Goal: Information Seeking & Learning: Learn about a topic

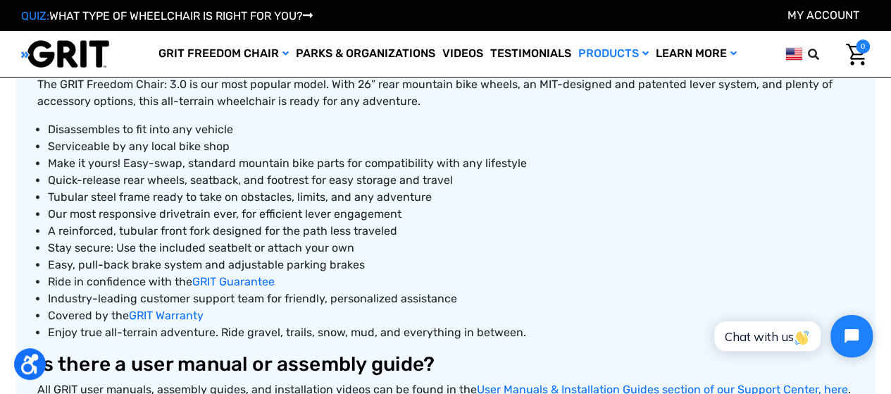
scroll to position [493, 0]
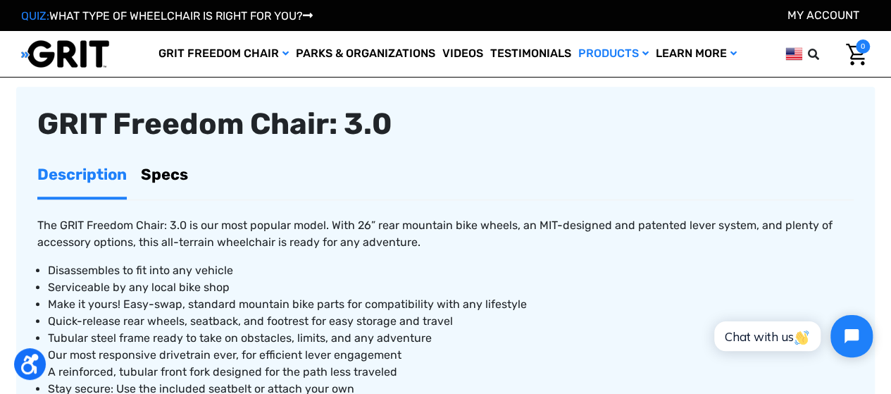
click at [176, 177] on link "Specs" at bounding box center [164, 174] width 47 height 44
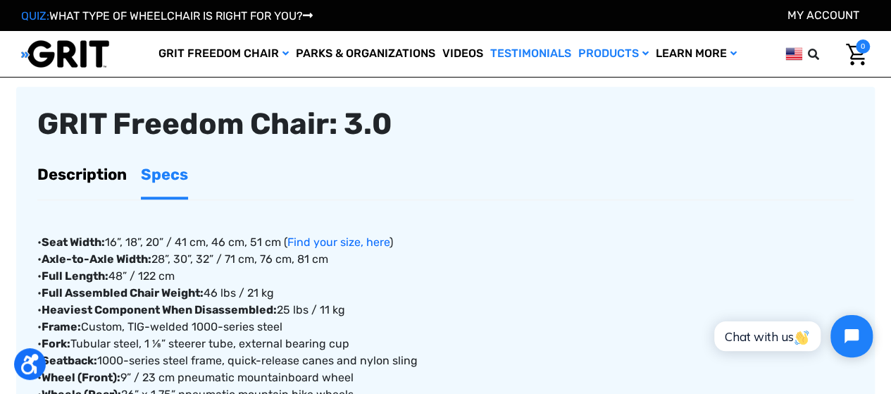
click at [523, 51] on link "Testimonials" at bounding box center [531, 54] width 88 height 46
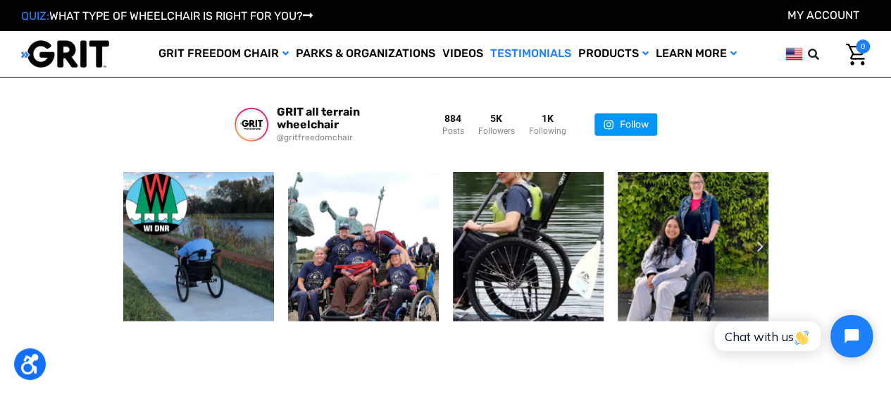
scroll to position [1832, 0]
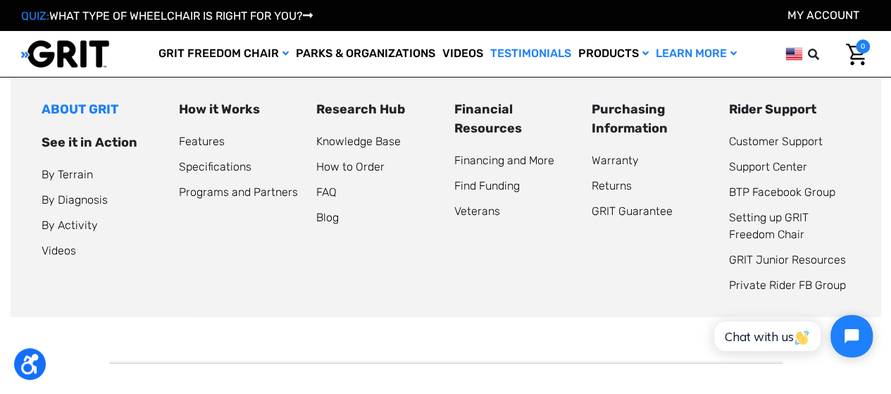
click at [61, 106] on link "ABOUT GRIT" at bounding box center [80, 109] width 77 height 16
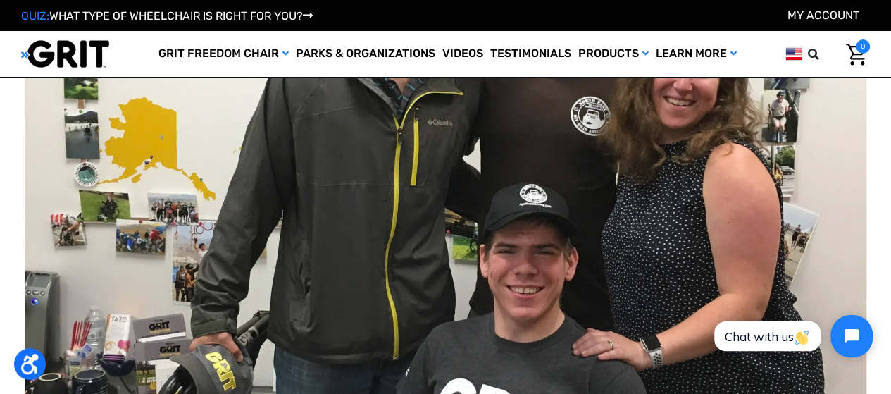
scroll to position [705, 0]
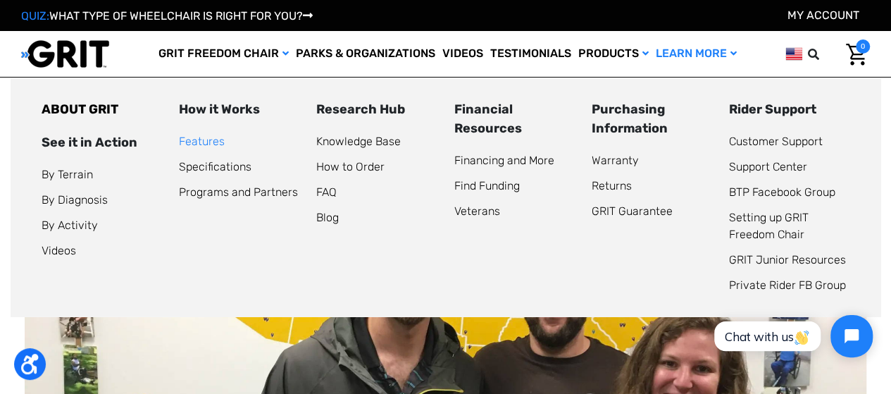
click at [207, 142] on link "Features" at bounding box center [202, 141] width 46 height 13
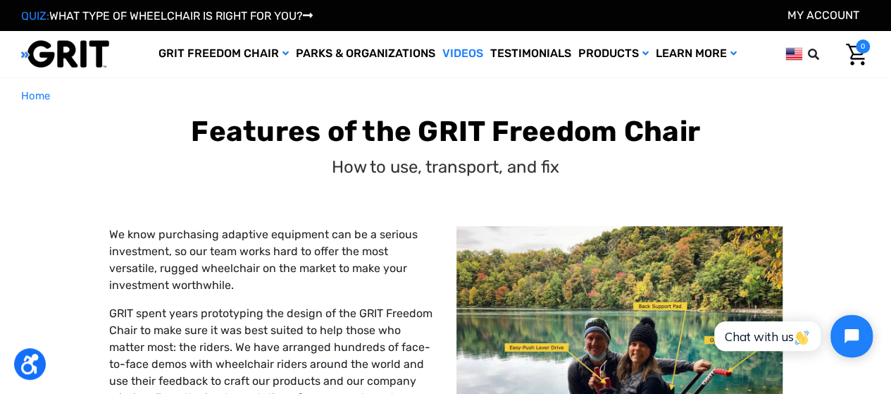
click at [461, 48] on link "Videos" at bounding box center [463, 54] width 48 height 46
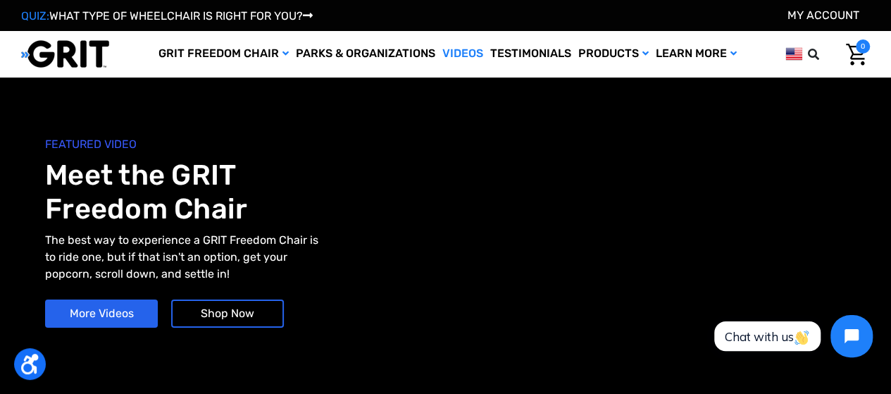
click at [70, 43] on img at bounding box center [65, 53] width 88 height 29
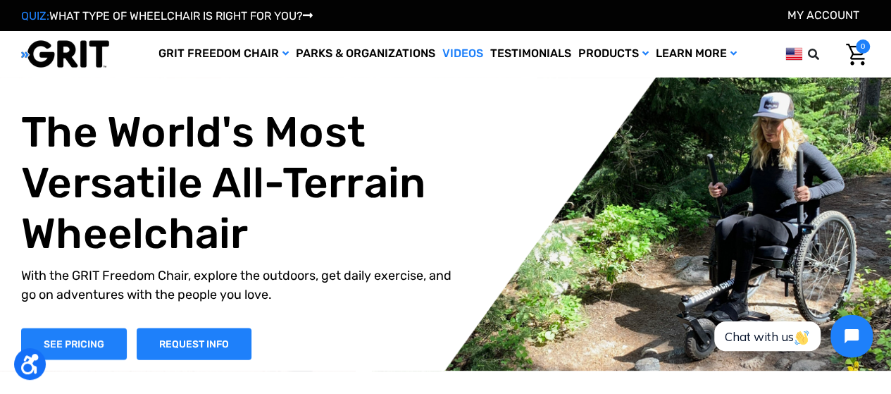
click at [457, 54] on link "Videos" at bounding box center [463, 54] width 48 height 46
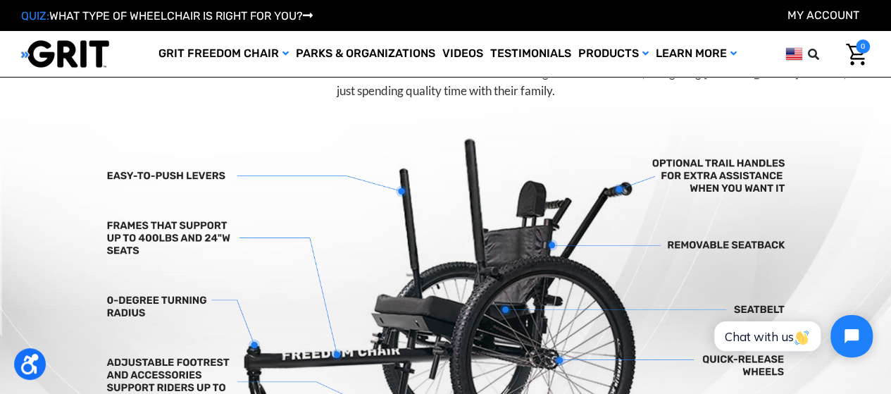
scroll to position [352, 0]
